Goal: Task Accomplishment & Management: Manage account settings

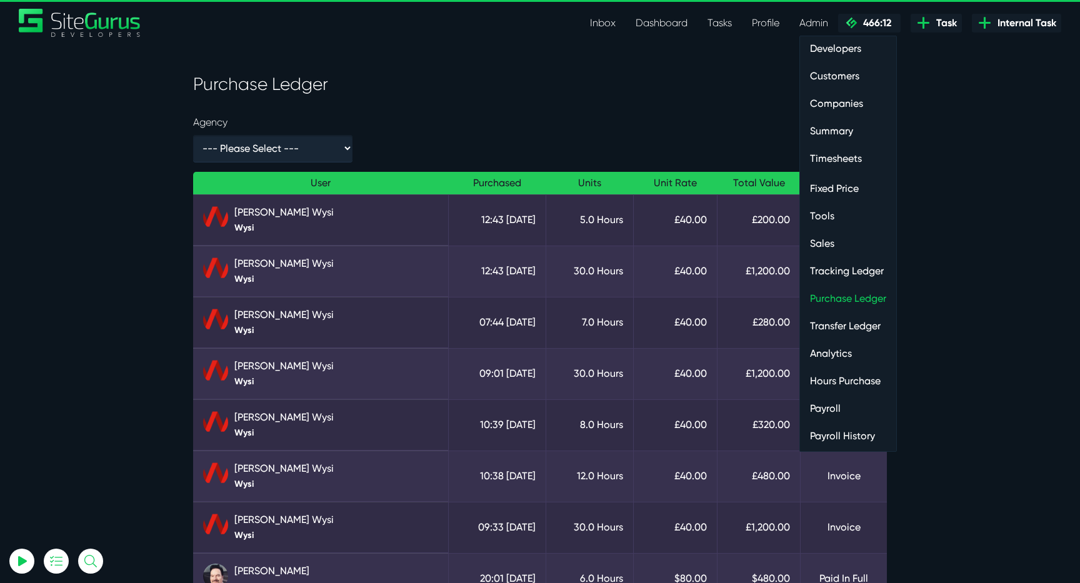
click at [828, 156] on link "Timesheets" at bounding box center [848, 158] width 96 height 25
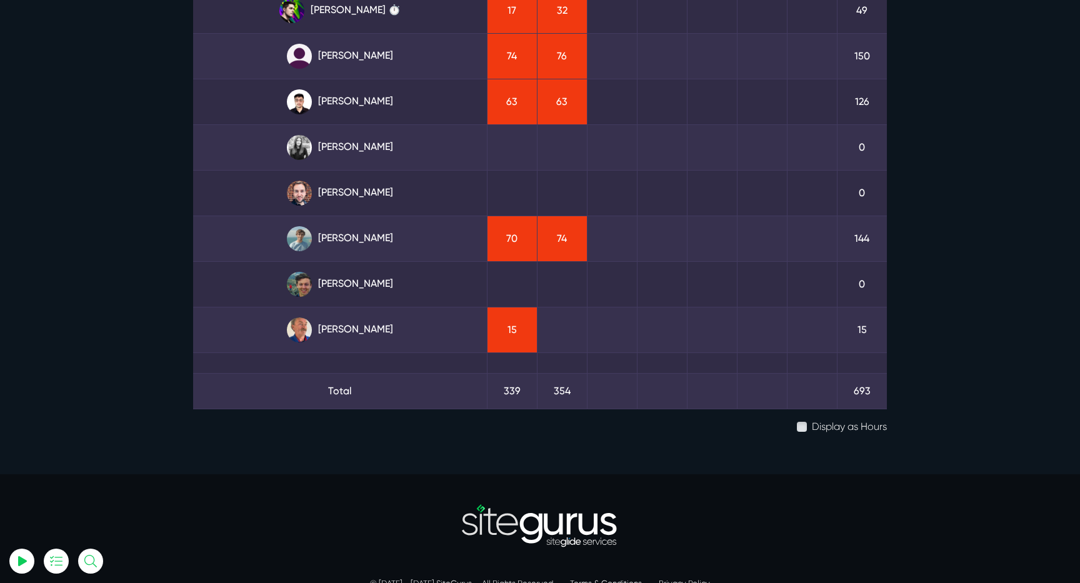
scroll to position [268, 0]
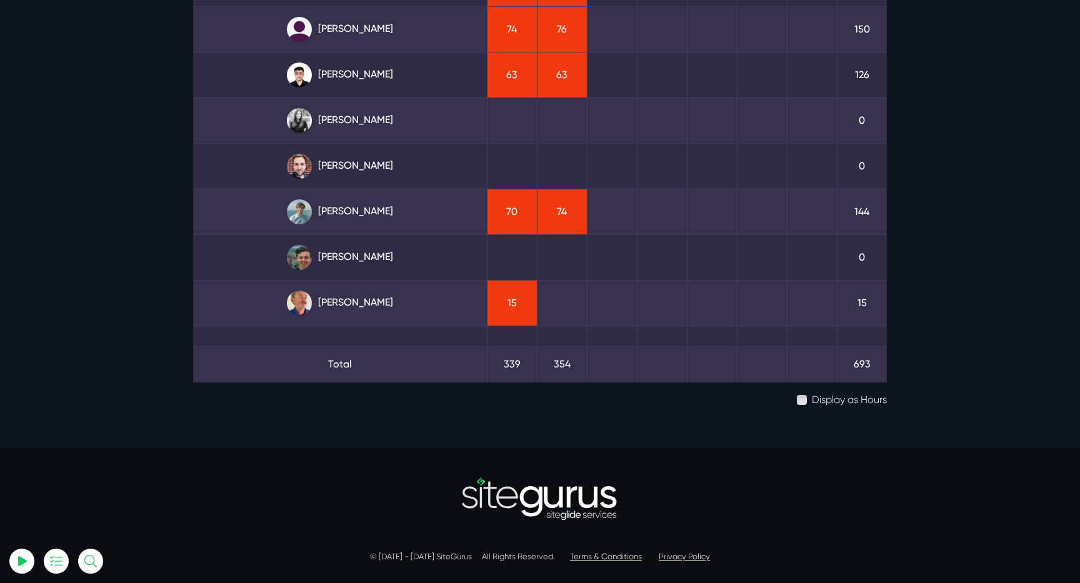
click at [812, 402] on label "Display as Hours" at bounding box center [849, 399] width 75 height 15
click at [812, 400] on input "Display as Hours" at bounding box center [816, 396] width 8 height 8
checkbox input "true"
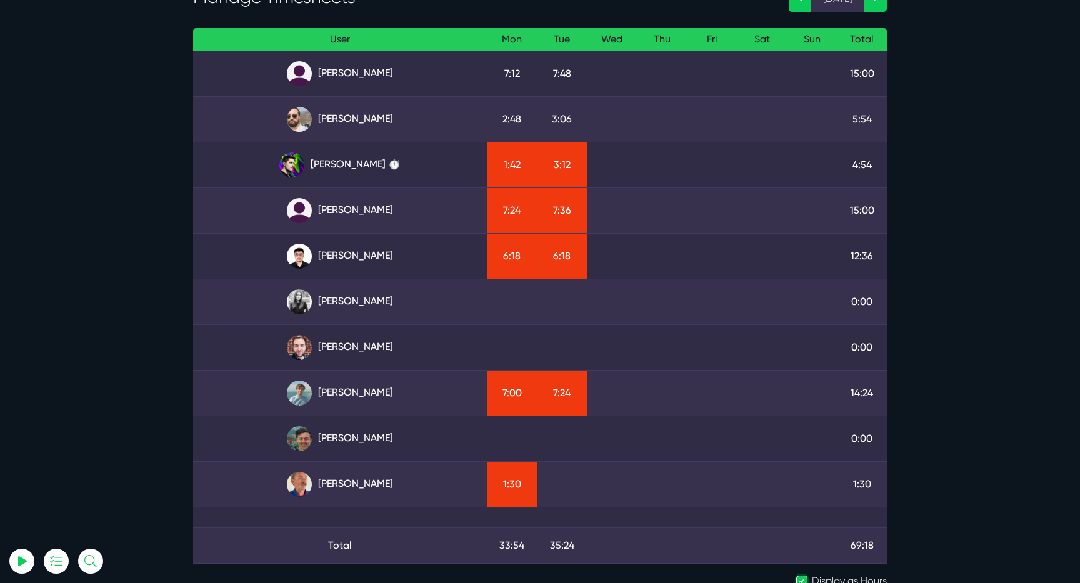
scroll to position [86, 0]
click at [361, 392] on link "[PERSON_NAME]" at bounding box center [340, 393] width 274 height 25
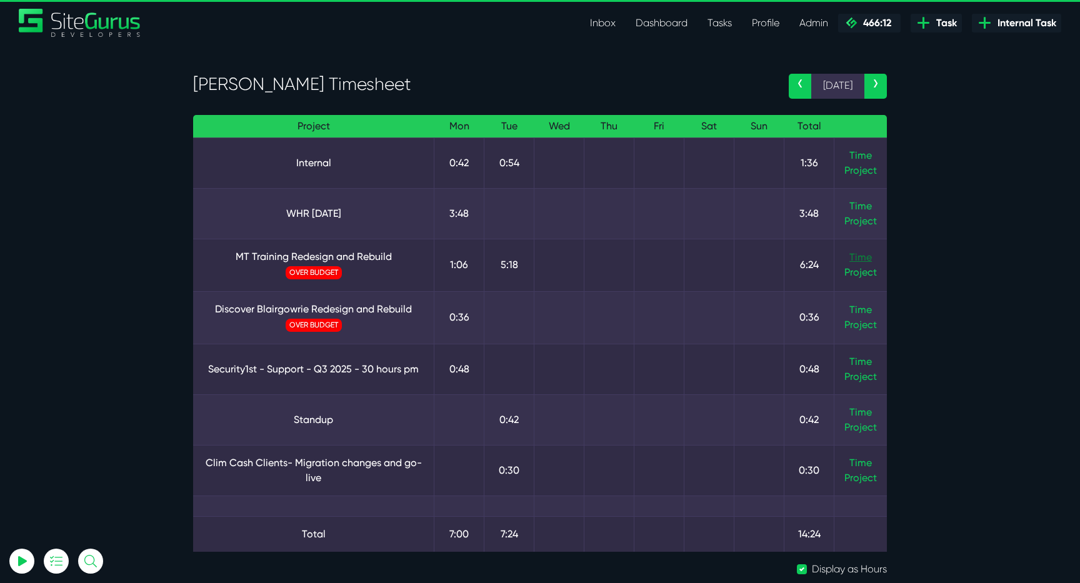
click at [862, 260] on link "Time" at bounding box center [860, 257] width 22 height 12
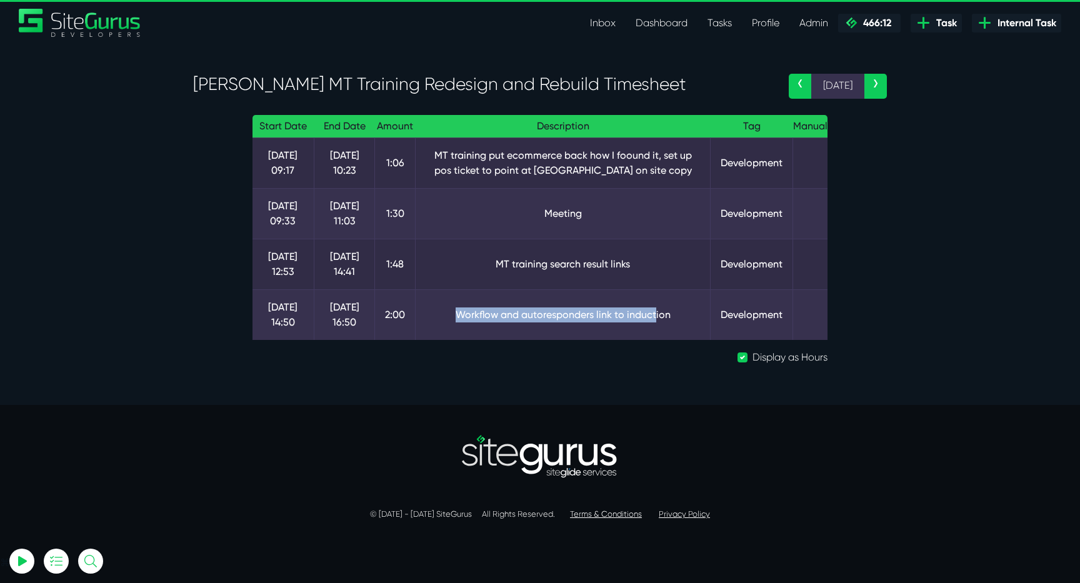
drag, startPoint x: 452, startPoint y: 315, endPoint x: 657, endPoint y: 313, distance: 204.9
click at [657, 314] on td "Workflow and autoresponders link to induction" at bounding box center [562, 314] width 295 height 51
click at [657, 313] on td "Workflow and autoresponders link to induction" at bounding box center [562, 314] width 295 height 51
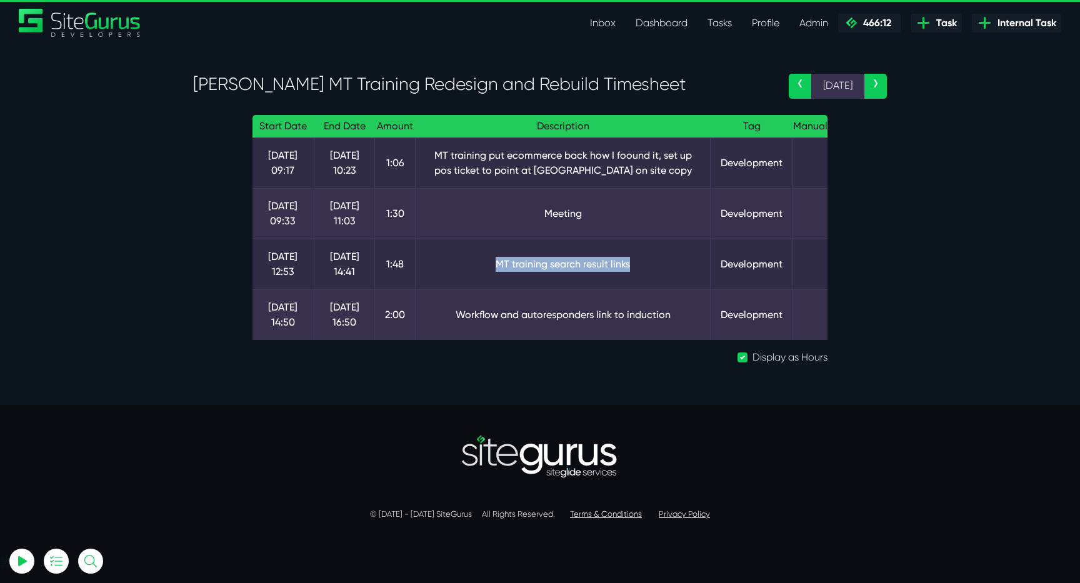
drag, startPoint x: 494, startPoint y: 262, endPoint x: 666, endPoint y: 268, distance: 171.9
click at [668, 268] on td "MT training search result links" at bounding box center [562, 264] width 295 height 51
click at [666, 268] on td "MT training search result links" at bounding box center [562, 264] width 295 height 51
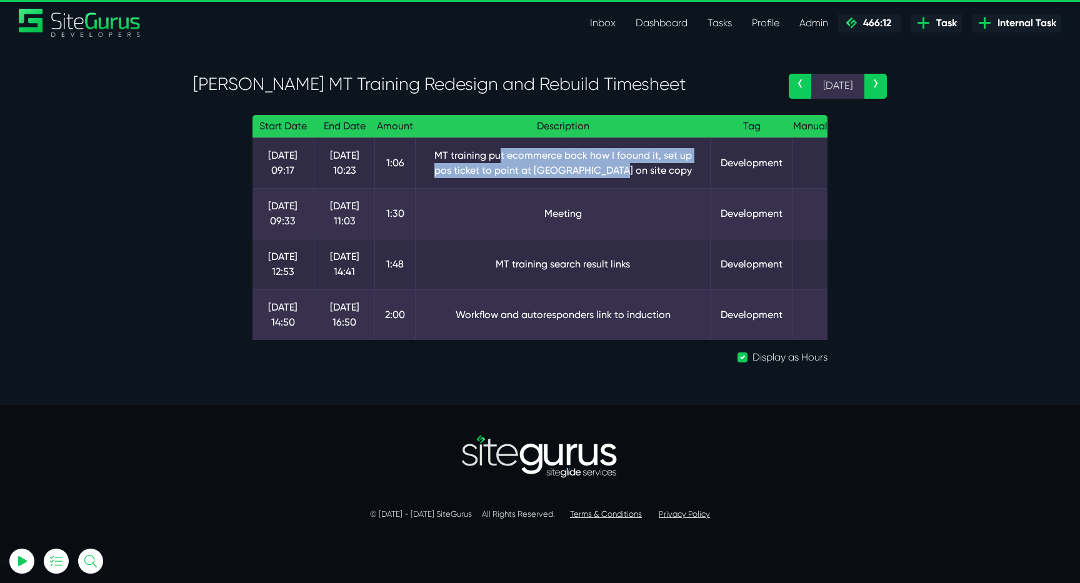
drag, startPoint x: 500, startPoint y: 156, endPoint x: 673, endPoint y: 171, distance: 174.3
click at [674, 171] on td "MT training put ecommerce back how I foound it, set up pos ticket to point at b…" at bounding box center [562, 162] width 295 height 51
click at [673, 171] on td "MT training put ecommerce back how I foound it, set up pos ticket to point at b…" at bounding box center [562, 162] width 295 height 51
